Goal: Entertainment & Leisure: Consume media (video, audio)

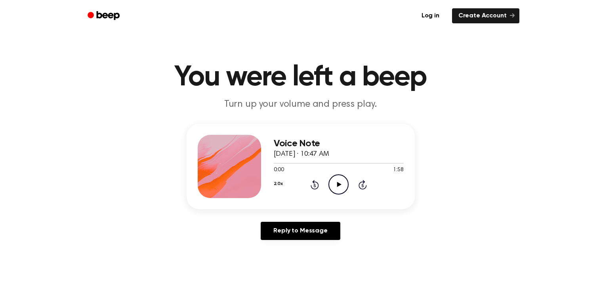
click at [338, 179] on icon "Play Audio" at bounding box center [338, 185] width 20 height 20
click at [232, 69] on h1 "You were left a beep" at bounding box center [300, 77] width 405 height 29
click at [278, 183] on button "2.0x" at bounding box center [278, 183] width 9 height 13
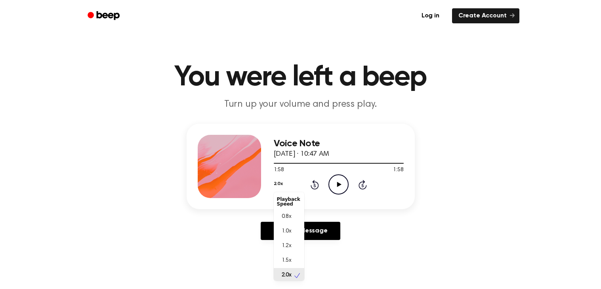
scroll to position [2, 0]
click at [288, 225] on div "1.0x" at bounding box center [289, 230] width 30 height 15
click at [342, 180] on icon "Play Audio" at bounding box center [338, 185] width 20 height 20
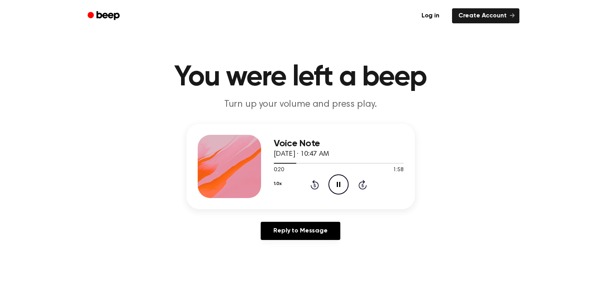
click at [315, 187] on icon "Rewind 5 seconds" at bounding box center [314, 185] width 9 height 10
